Goal: Task Accomplishment & Management: Manage account settings

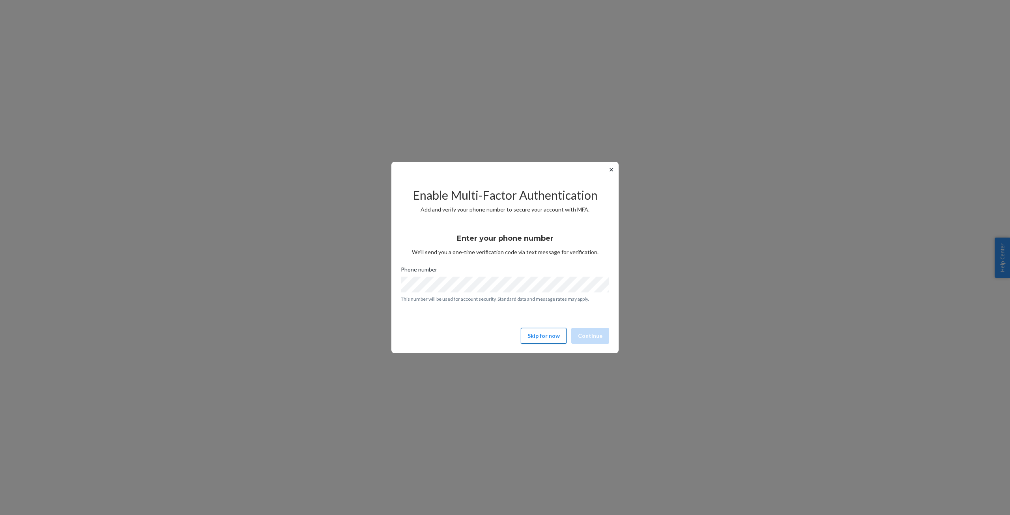
click at [540, 342] on button "Skip for now" at bounding box center [544, 336] width 46 height 16
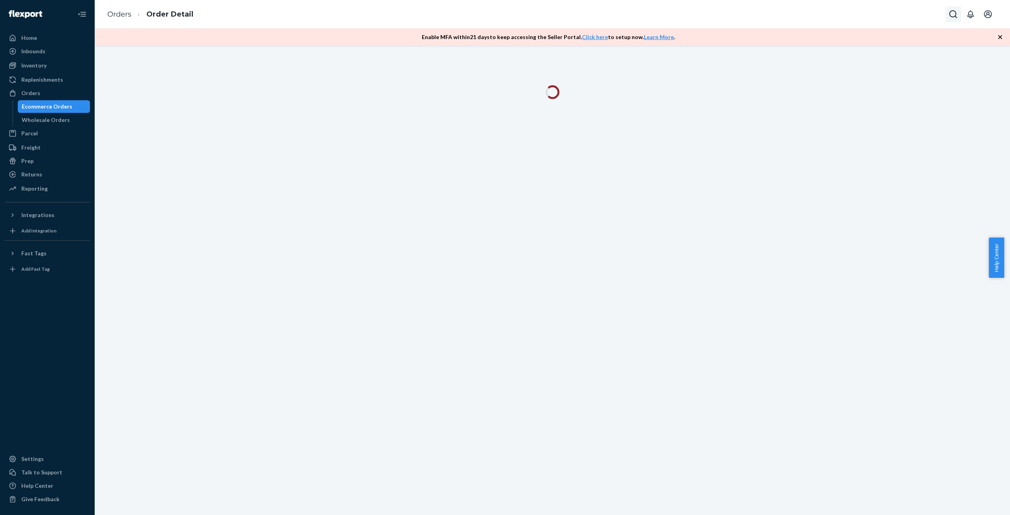
click at [956, 13] on icon "Open Search Box" at bounding box center [954, 14] width 8 height 8
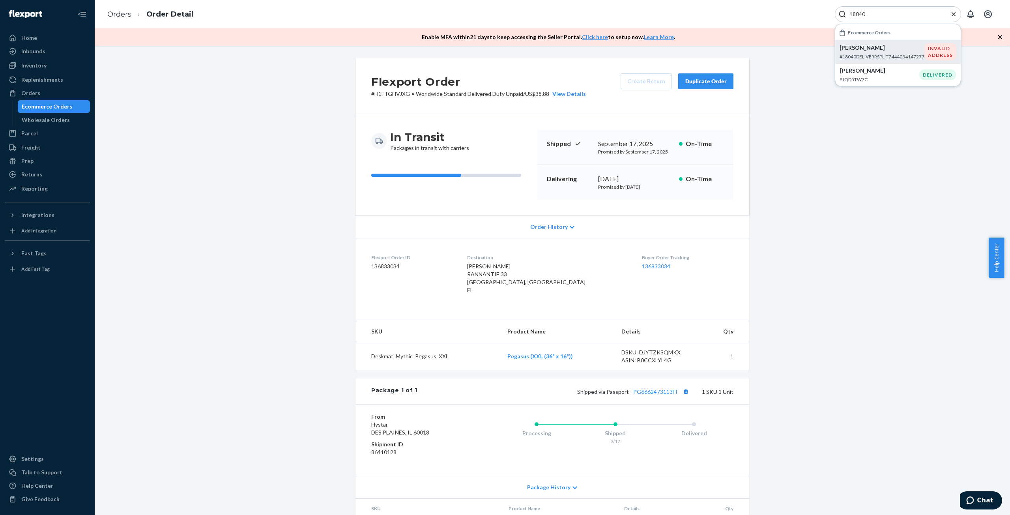
type input "18040"
click at [871, 52] on div "marinela durla #18040DELIVERRSPLIT7444054147277" at bounding box center [882, 52] width 85 height 16
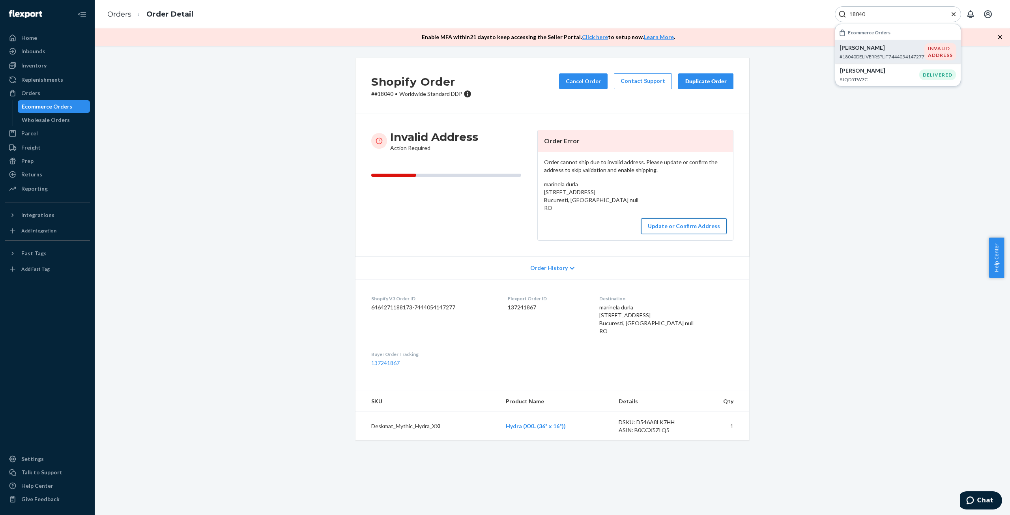
click at [658, 230] on button "Update or Confirm Address" at bounding box center [684, 226] width 86 height 16
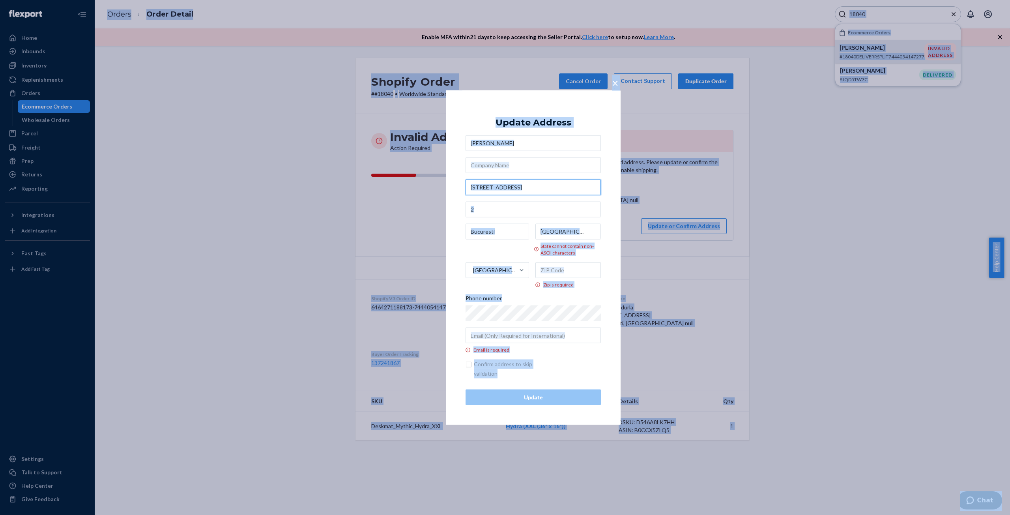
click at [498, 189] on input "strada Calea Plevnei, Nr 58 B" at bounding box center [533, 187] width 135 height 16
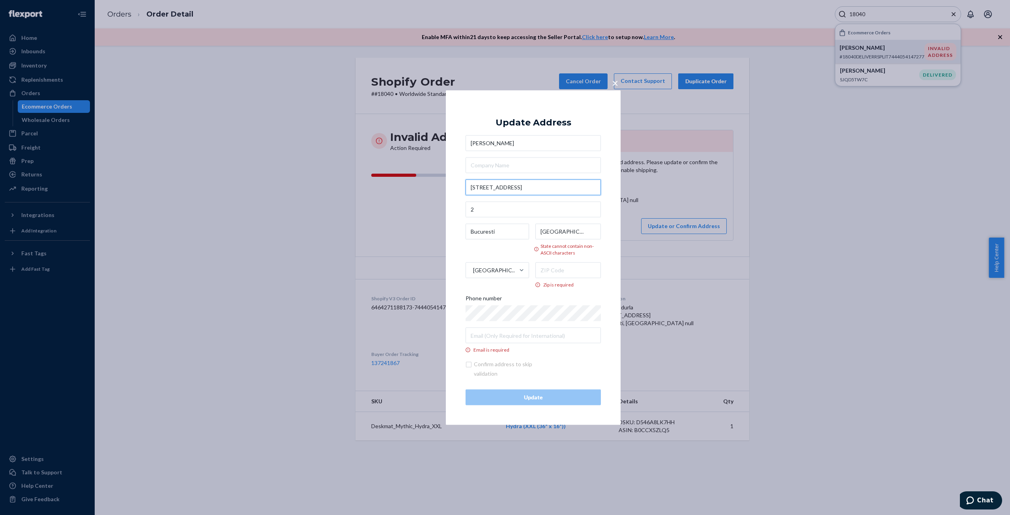
paste input "Calea Plevnei, no."
type input "Calea Plevnei, no. 58 B"
type input "Bucureşti Sectorul 1 - București"
type input "58 Calea Plevnei"
click at [489, 232] on input "Bucureşti Sectorul 1 - București" at bounding box center [498, 231] width 65 height 16
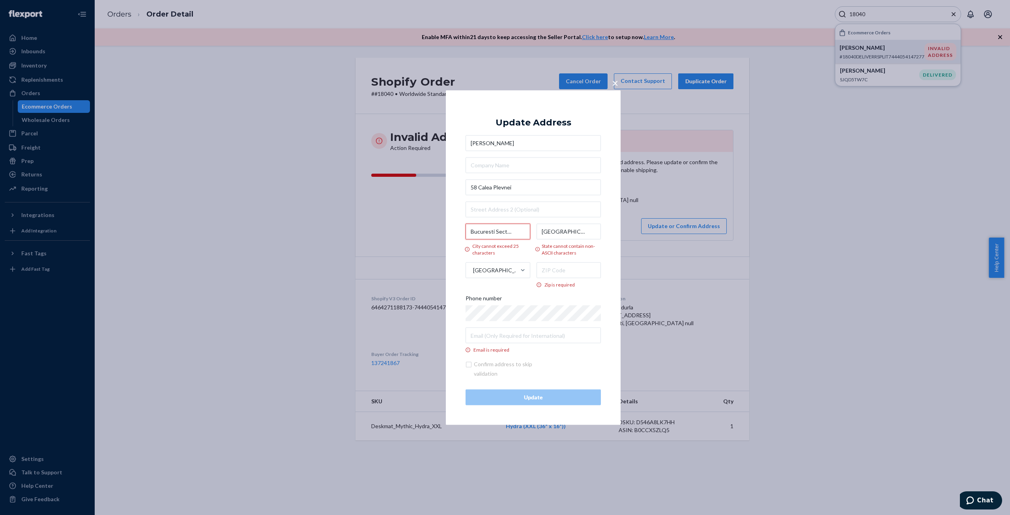
scroll to position [0, 33]
drag, startPoint x: 492, startPoint y: 231, endPoint x: 545, endPoint y: 232, distance: 52.5
click at [545, 232] on div "Bucuresti Sectorul 1 - București City cannot exceed 25 characters București Sta…" at bounding box center [533, 255] width 135 height 64
click at [512, 232] on input "Bucuresti Sectorul 1 - București" at bounding box center [498, 231] width 65 height 16
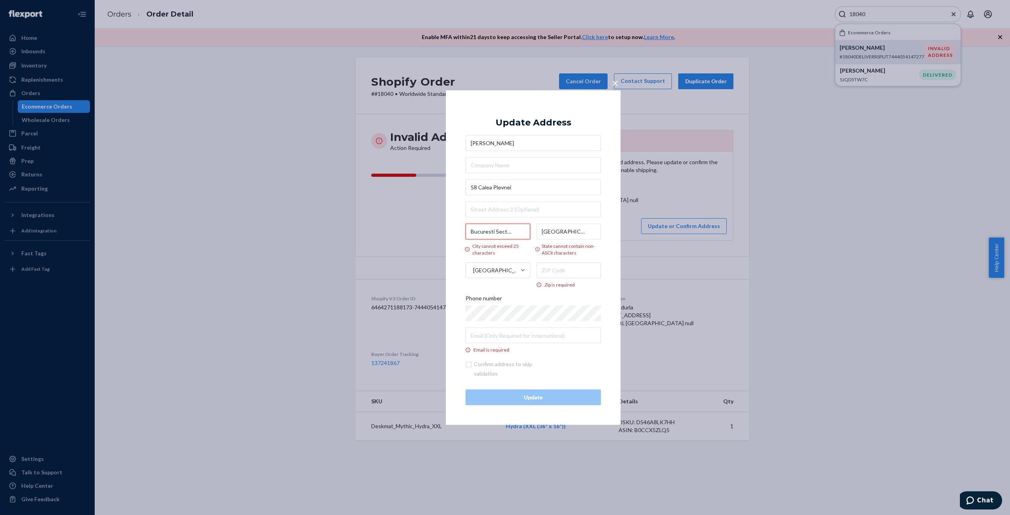
click at [502, 232] on input "Bucuresti Sectorul 1 - București" at bounding box center [498, 231] width 65 height 16
paste input "harest"
type input "Bucharest"
click at [572, 231] on input "București" at bounding box center [569, 231] width 66 height 16
paste input "Sector 1"
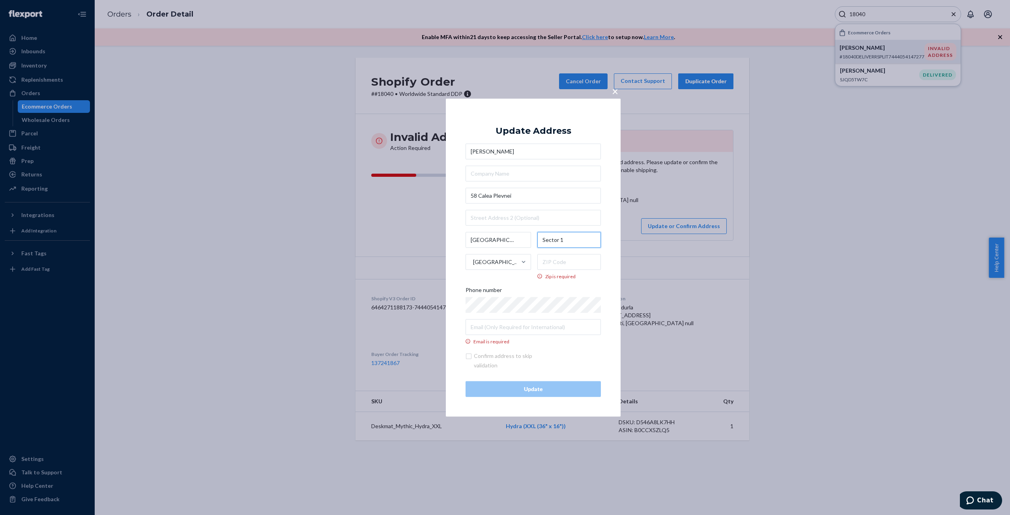
type input "Sector 1"
click at [549, 260] on input "Zip is required" at bounding box center [570, 262] width 64 height 16
paste input "100601"
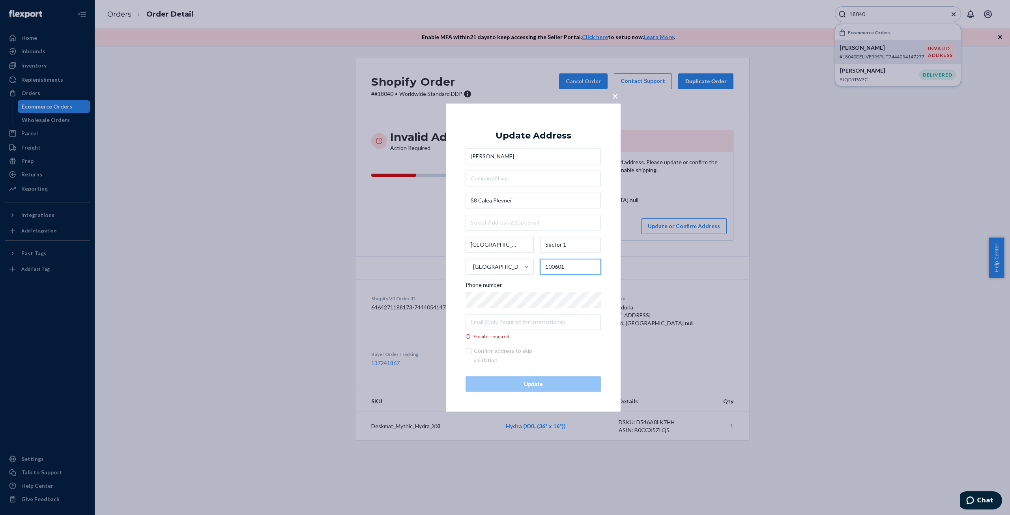
type input "100601"
click at [496, 323] on input "Email is required" at bounding box center [533, 322] width 135 height 16
paste input "[PERSON_NAME][EMAIL_ADDRESS][DOMAIN_NAME]"
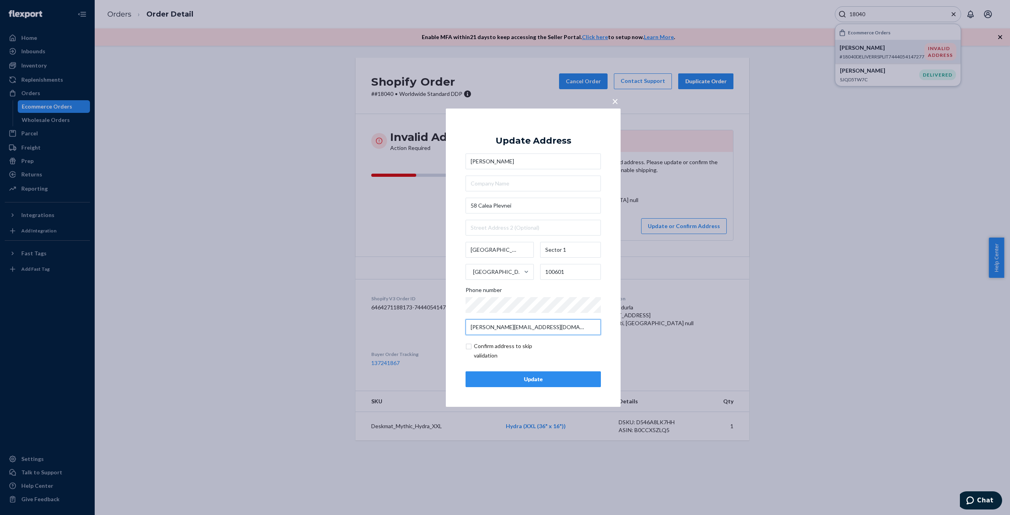
type input "[PERSON_NAME][EMAIL_ADDRESS][DOMAIN_NAME]"
drag, startPoint x: 479, startPoint y: 204, endPoint x: 459, endPoint y: 206, distance: 20.2
click at [459, 206] on div "× Update Address marinela durla 58 Calea Plevnei Bucharest Sector 1 Romania 100…" at bounding box center [533, 257] width 175 height 298
click at [536, 206] on input "Calea Plevnei" at bounding box center [533, 206] width 135 height 16
paste input "no. 58 B"
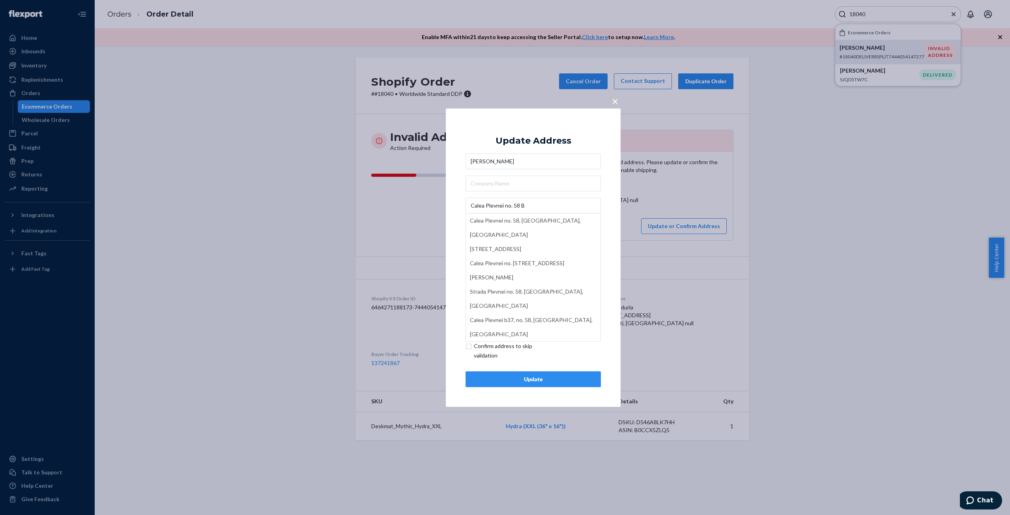
click at [605, 194] on div "× Update Address marinela durla Calea Plevnei no. 58 B Calea Plevnei no. 58, Bu…" at bounding box center [533, 257] width 175 height 298
click at [504, 206] on input "Calea Plevnei no. 58 B" at bounding box center [533, 206] width 135 height 16
type input "Calea Plevnei, no. 58 B"
click at [612, 246] on div "× Update Address marinela durla Calea Plevnei, no. 58 B Bucharest Sector 1 Roma…" at bounding box center [533, 257] width 175 height 298
click at [540, 379] on div "Update" at bounding box center [533, 379] width 122 height 8
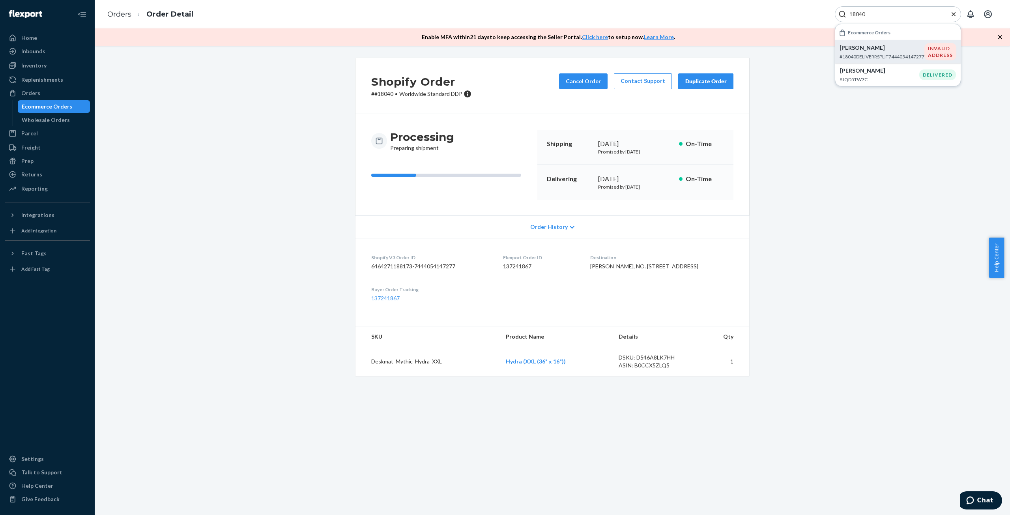
drag, startPoint x: 606, startPoint y: 268, endPoint x: 652, endPoint y: 290, distance: 50.5
click at [652, 270] on div "[PERSON_NAME], NO. [STREET_ADDRESS]" at bounding box center [661, 266] width 143 height 8
copy span "[PERSON_NAME], NO. [STREET_ADDRESS]"
click at [476, 262] on div "Shopify V3 Order ID 6464271188173-7444054147277" at bounding box center [430, 263] width 119 height 19
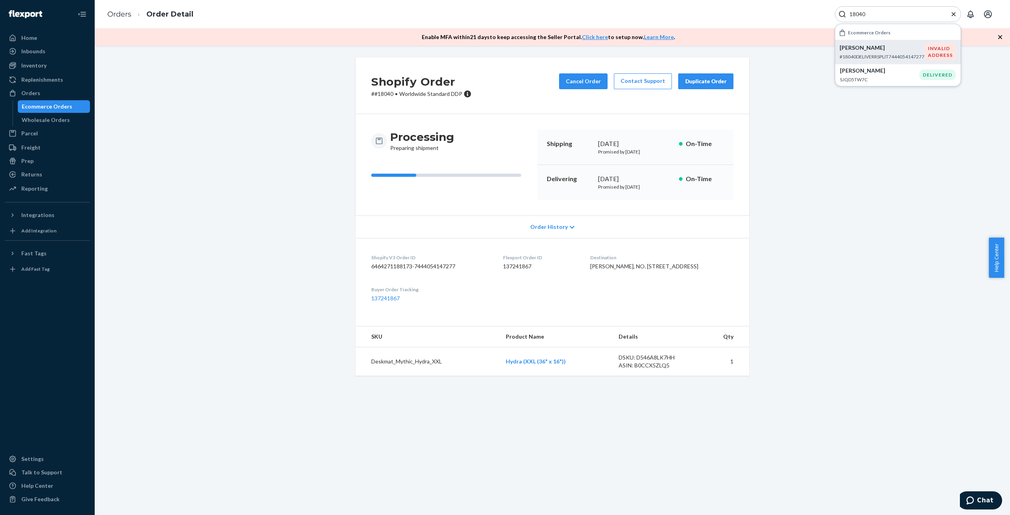
click at [956, 17] on icon "Close Search" at bounding box center [954, 14] width 8 height 8
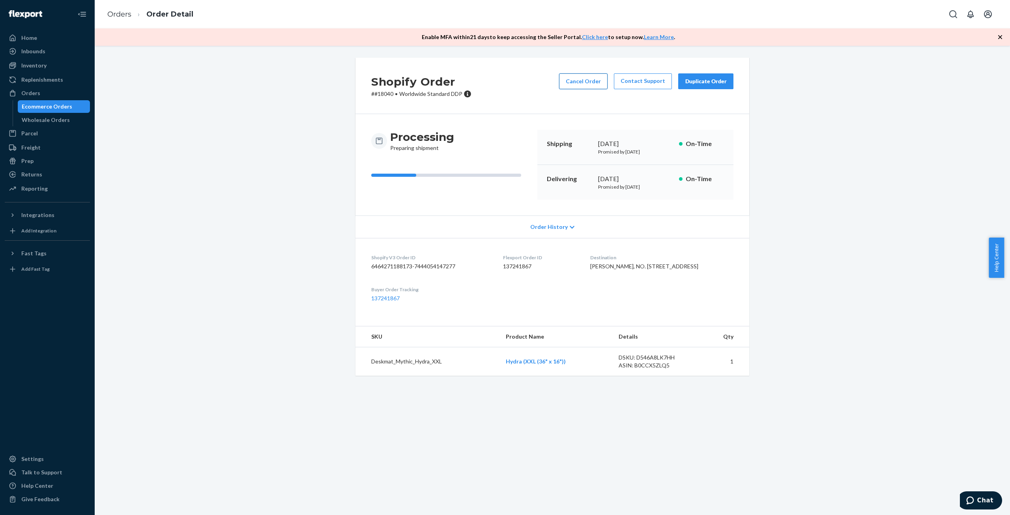
click at [580, 83] on button "Cancel Order" at bounding box center [583, 81] width 49 height 16
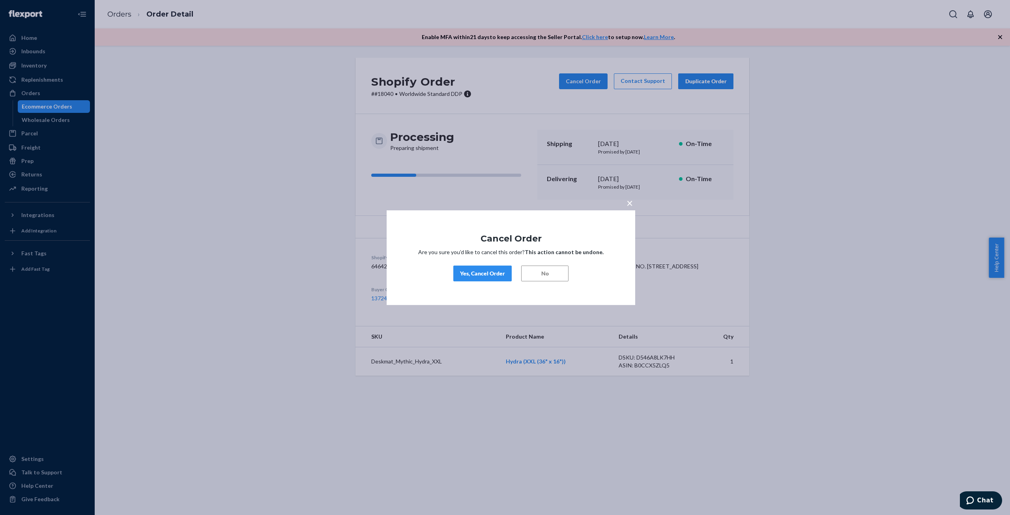
click at [629, 203] on span "×" at bounding box center [630, 202] width 6 height 13
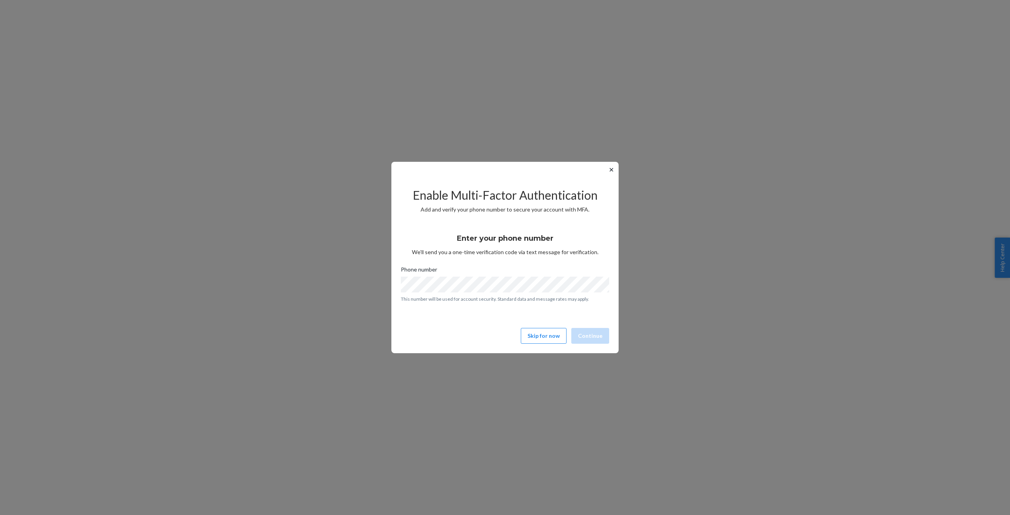
click at [553, 317] on div "Enter your phone number We’ll send you a one-time verification code via text me…" at bounding box center [505, 274] width 208 height 95
click at [556, 328] on button "Skip for now" at bounding box center [544, 336] width 46 height 16
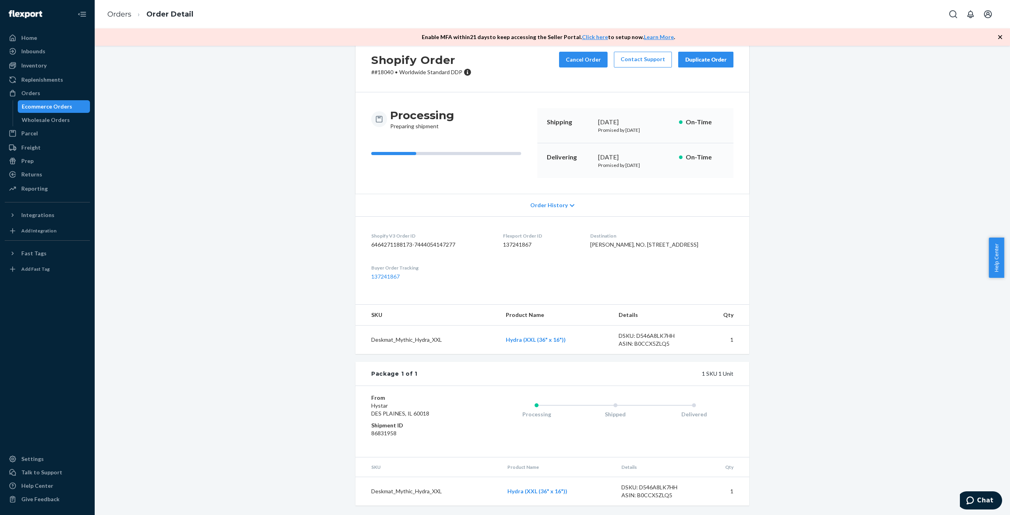
drag, startPoint x: 554, startPoint y: 329, endPoint x: 562, endPoint y: 266, distance: 63.6
click at [559, 262] on dl "Shopify V3 Order ID 6464271188173-7444054147277 Flexport Order ID 137241867 Des…" at bounding box center [553, 256] width 394 height 80
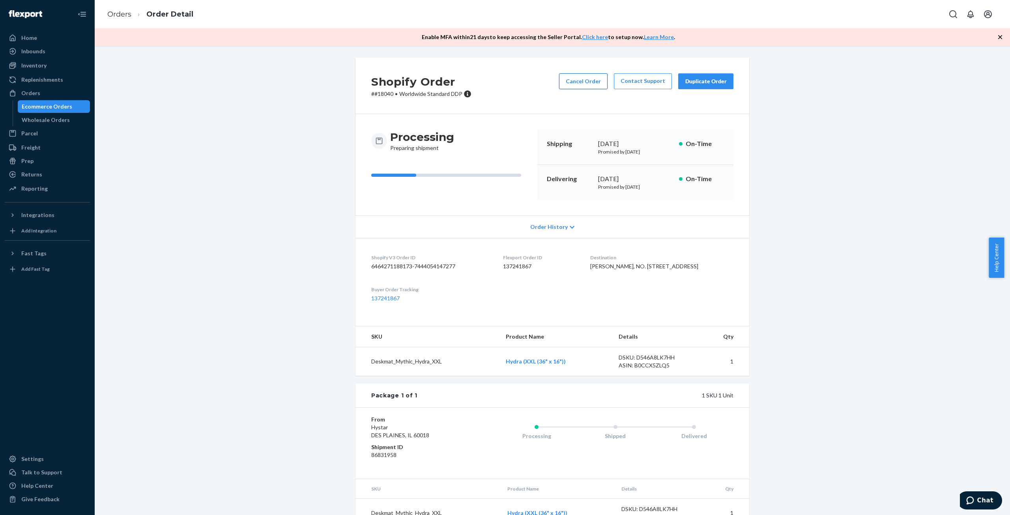
click at [595, 82] on button "Cancel Order" at bounding box center [583, 81] width 49 height 16
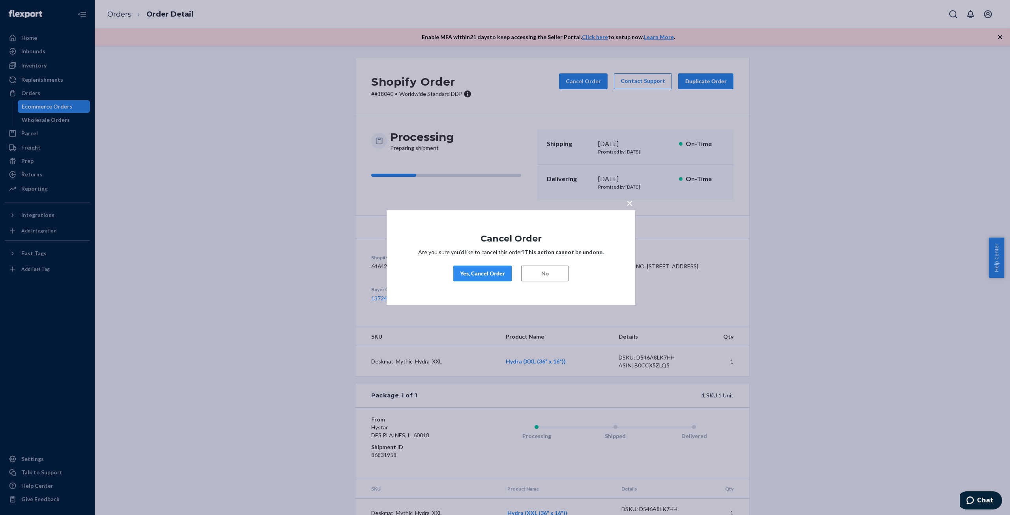
click at [508, 273] on button "Yes, Cancel Order" at bounding box center [482, 274] width 58 height 16
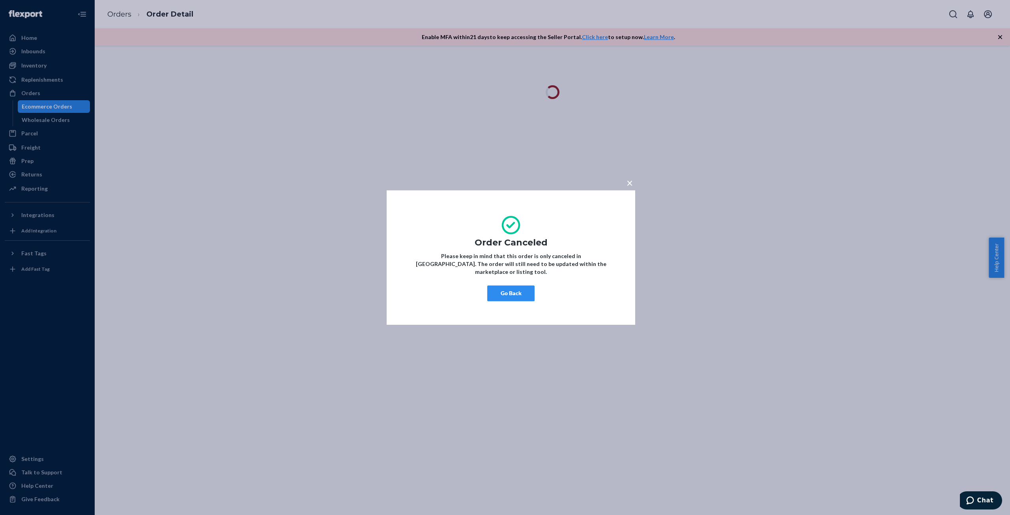
click at [629, 187] on span "×" at bounding box center [630, 182] width 6 height 13
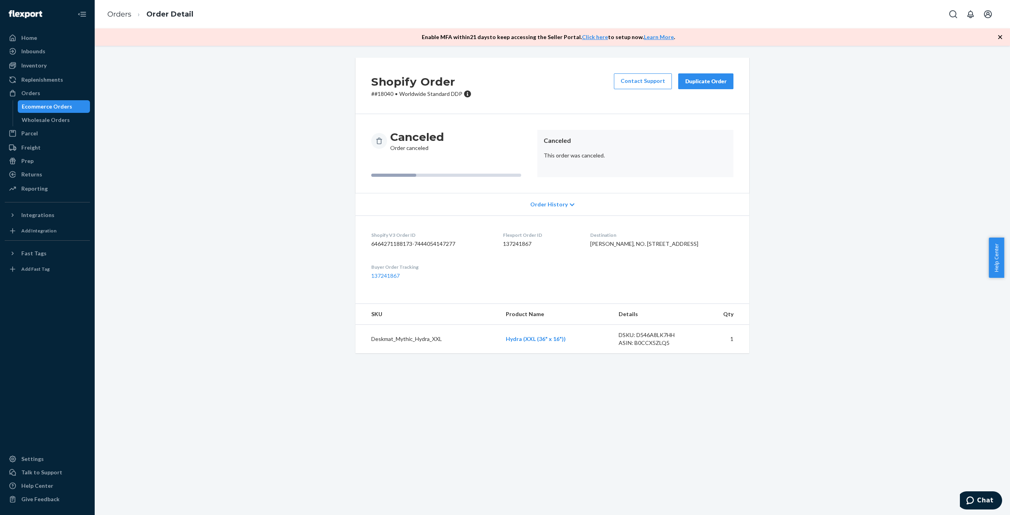
click at [710, 78] on div "Duplicate Order" at bounding box center [706, 81] width 42 height 8
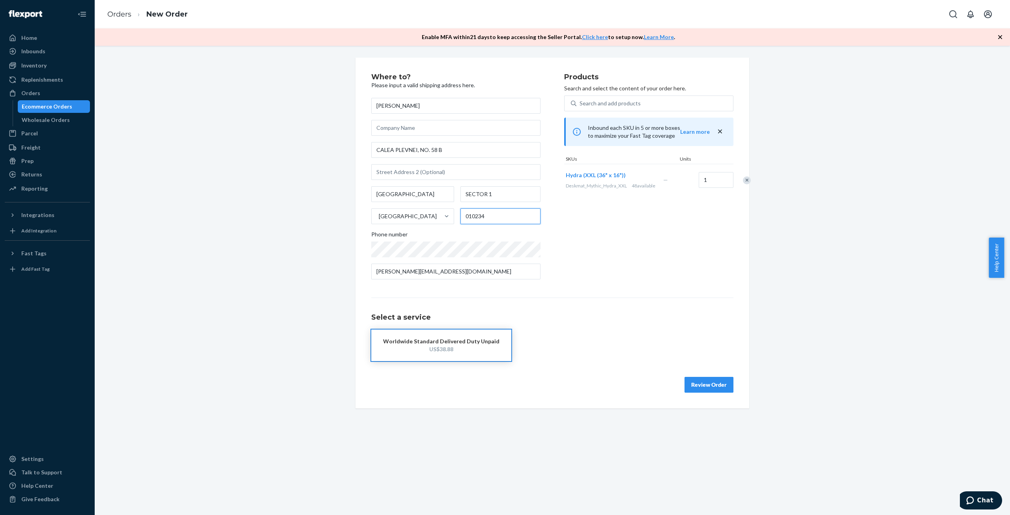
click at [480, 213] on input "010234" at bounding box center [501, 216] width 80 height 16
paste input "100601"
type input "100601"
click at [602, 265] on div "Products Search and select the content of your order here. Search and add produ…" at bounding box center [648, 179] width 169 height 212
click at [713, 381] on button "Review Order" at bounding box center [709, 385] width 49 height 16
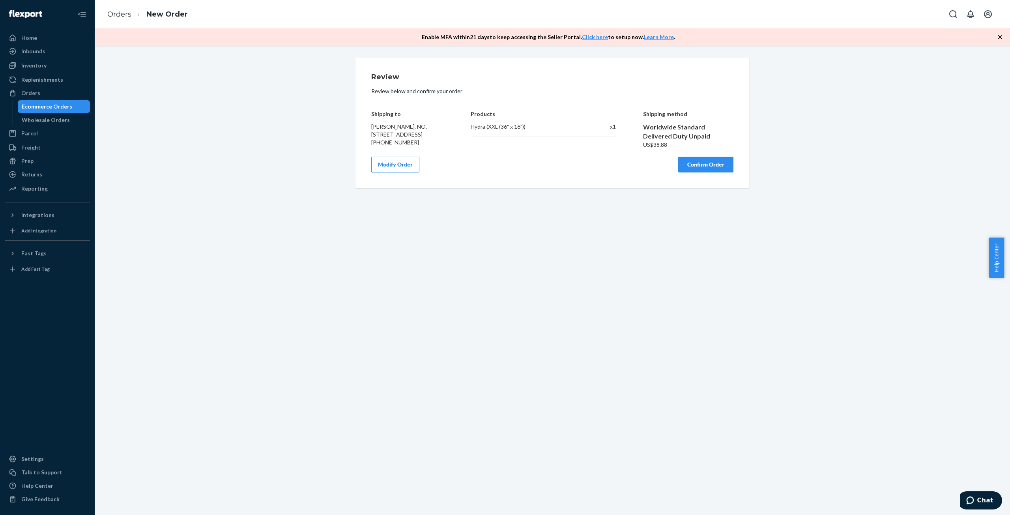
click at [714, 172] on button "Confirm Order" at bounding box center [705, 165] width 55 height 16
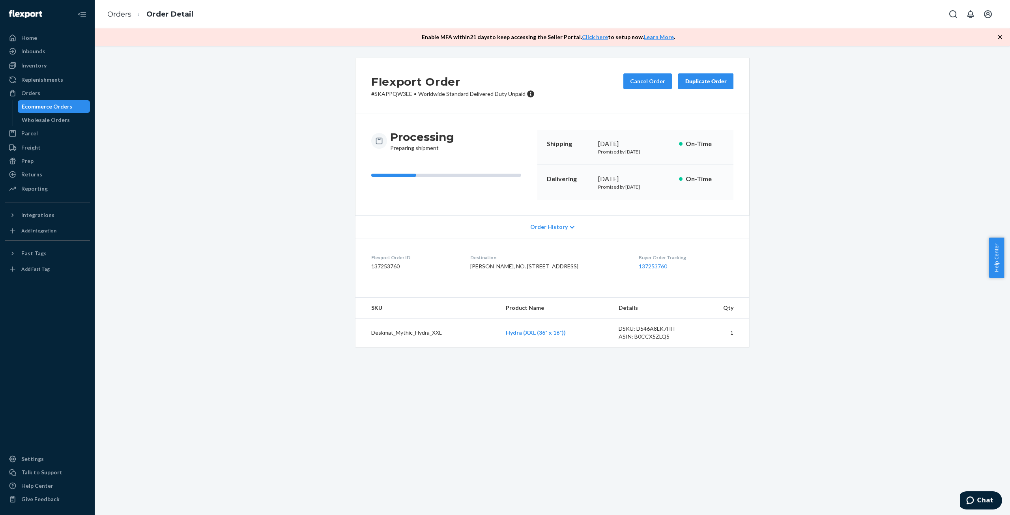
click at [212, 120] on div "Flexport Order # SKAPPQW3EE • Worldwide Standard Delivered Duty Unpaid Cancel O…" at bounding box center [553, 207] width 904 height 299
click at [45, 111] on div "Ecommerce Orders" at bounding box center [54, 106] width 71 height 11
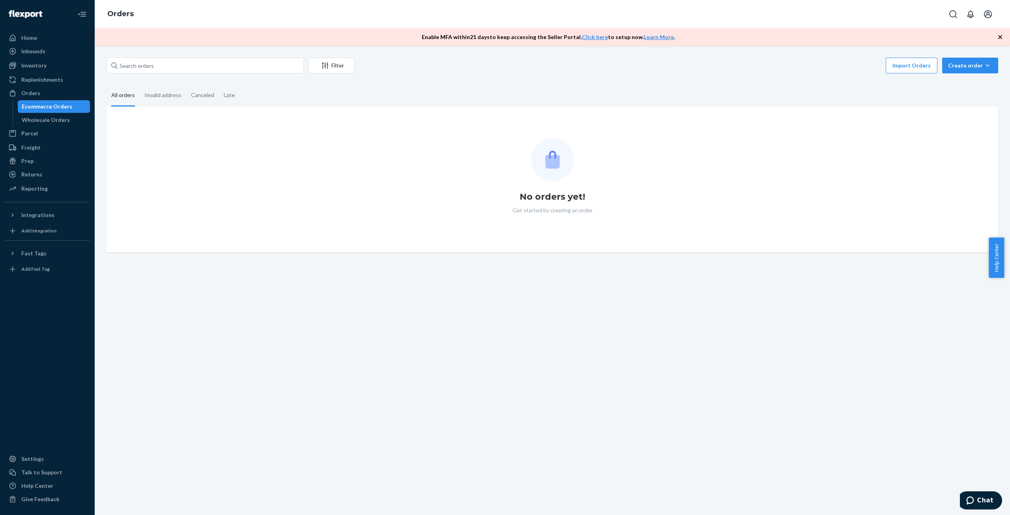
click at [54, 110] on div "Ecommerce Orders" at bounding box center [47, 107] width 51 height 8
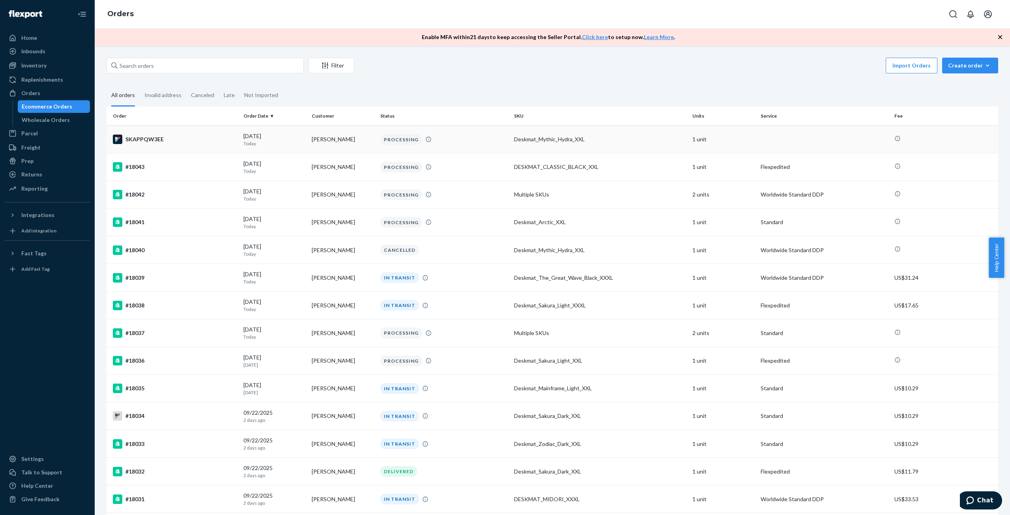
click at [318, 145] on td "[PERSON_NAME]" at bounding box center [343, 140] width 68 height 28
